Goal: Transaction & Acquisition: Purchase product/service

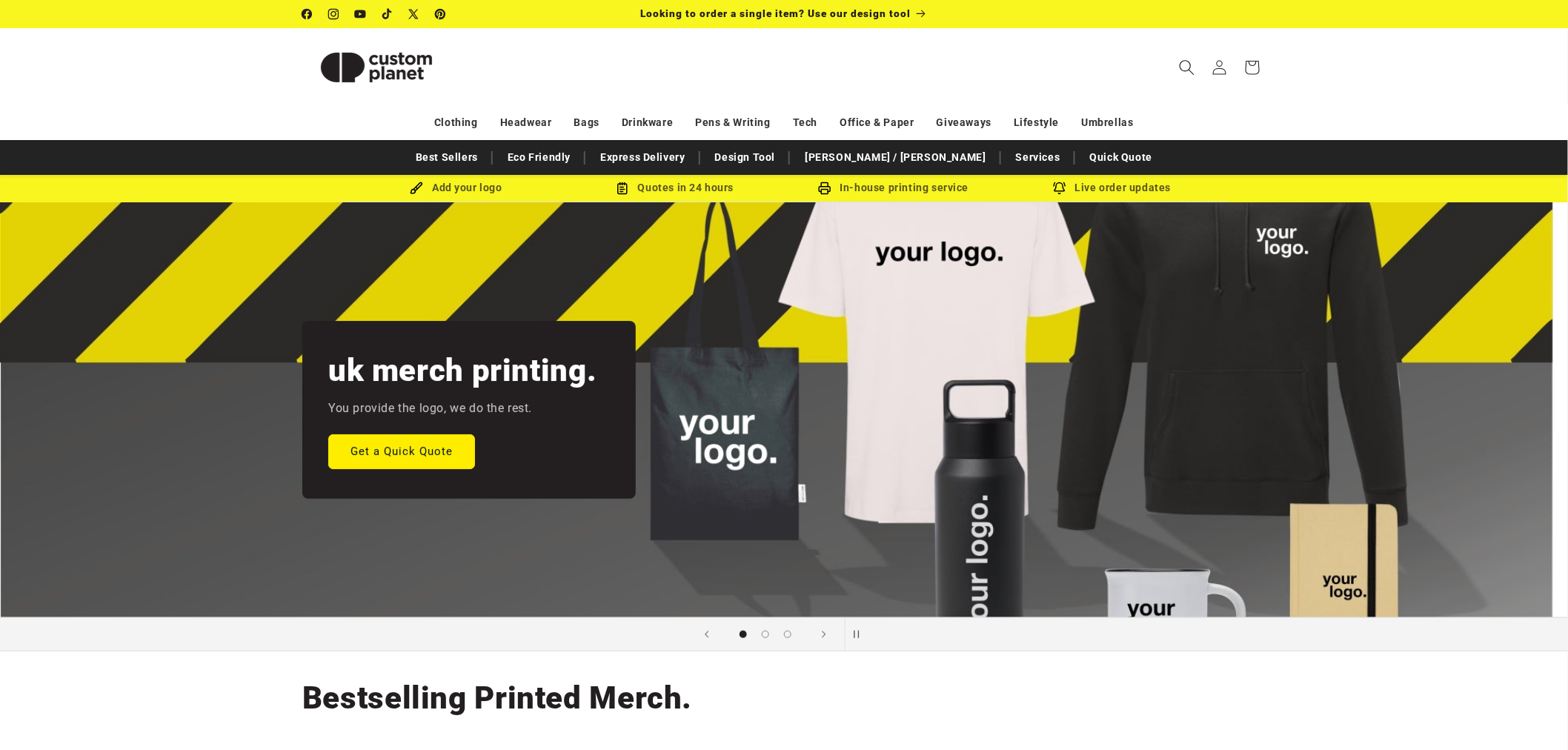
click at [1191, 67] on icon "Search" at bounding box center [1187, 66] width 16 height 16
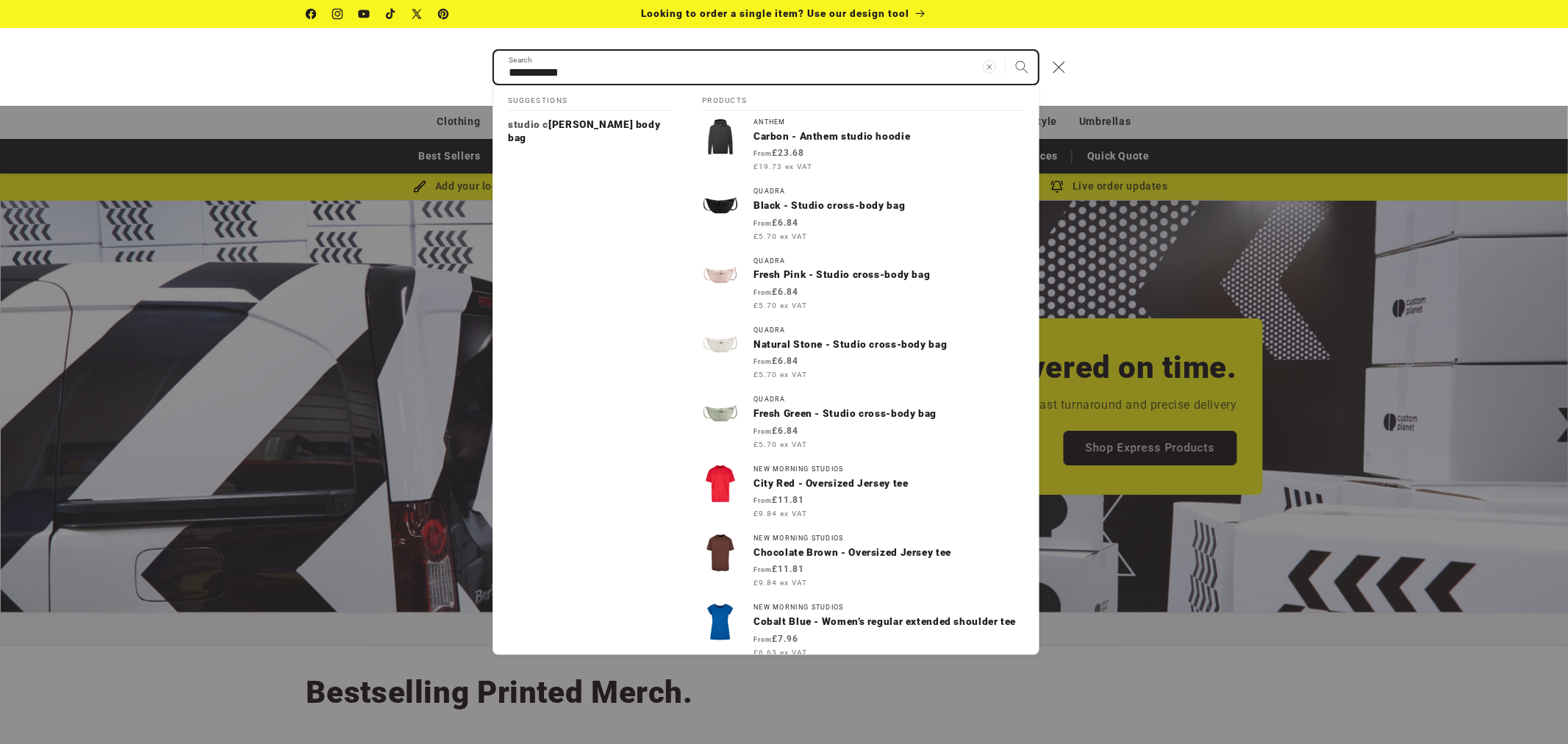
scroll to position [0, 1568]
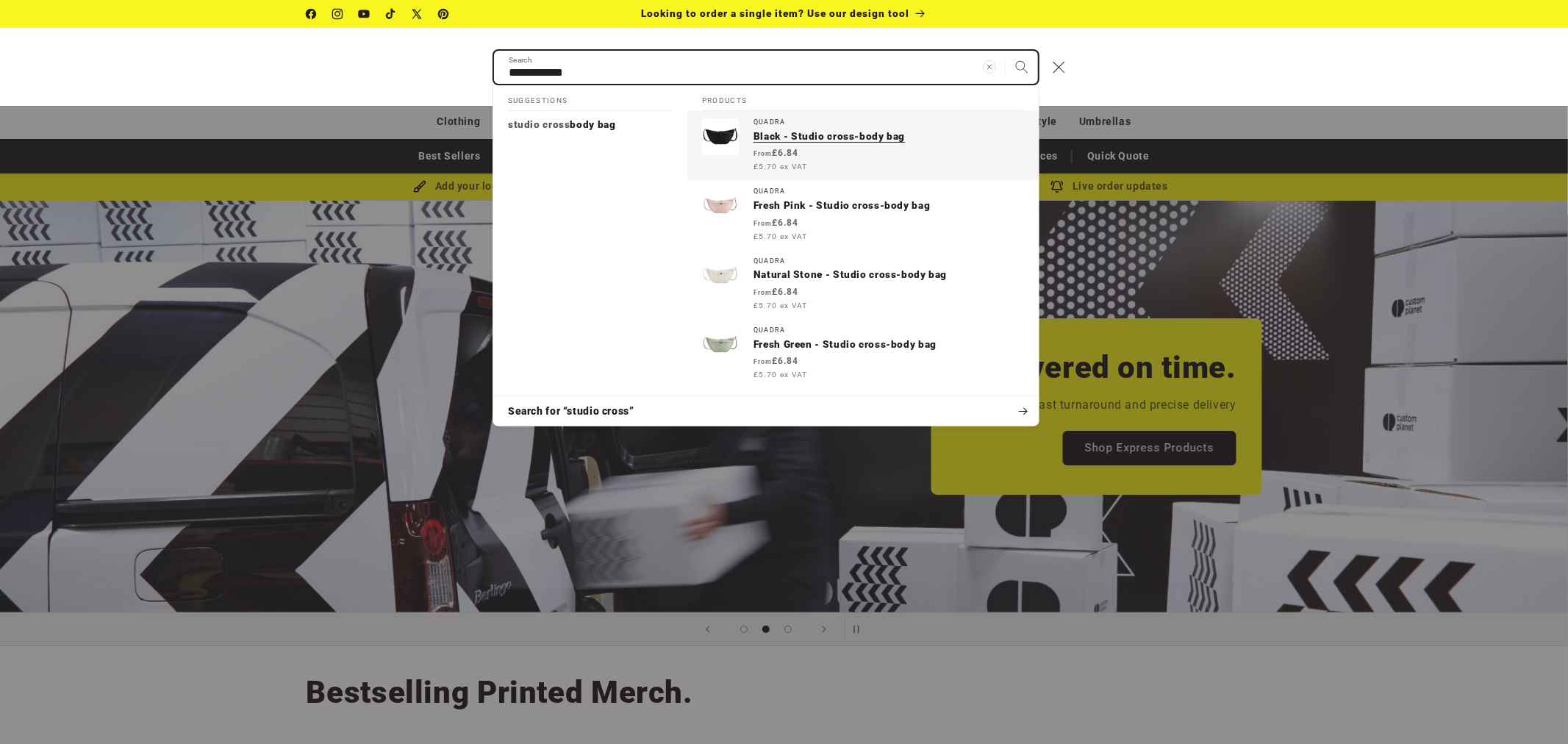
type input "**********"
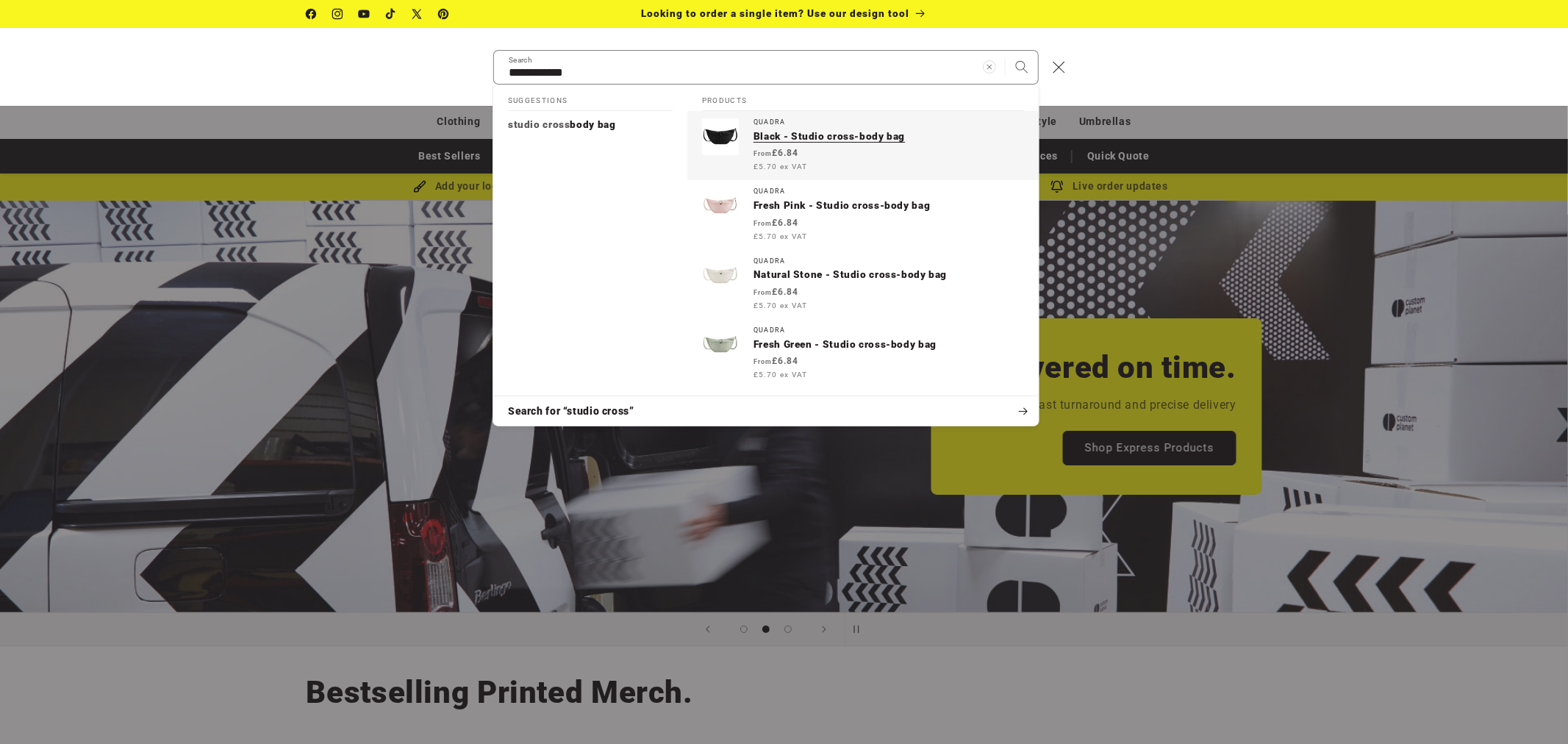
click at [823, 137] on p "Black - Studio cross-body bag" at bounding box center [889, 136] width 271 height 13
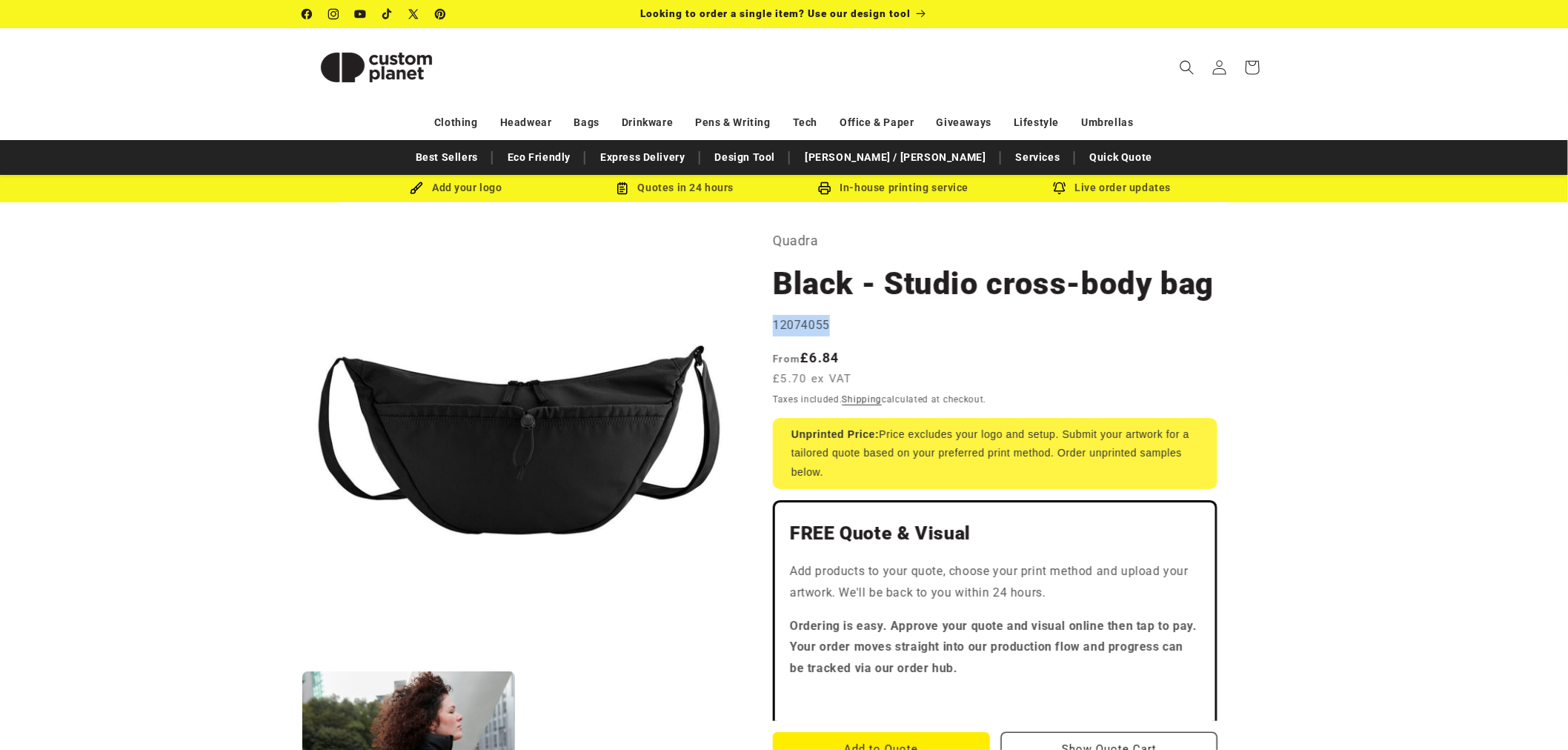
drag, startPoint x: 833, startPoint y: 322, endPoint x: 772, endPoint y: 327, distance: 61.2
copy span "12074055"
